Goal: Navigation & Orientation: Find specific page/section

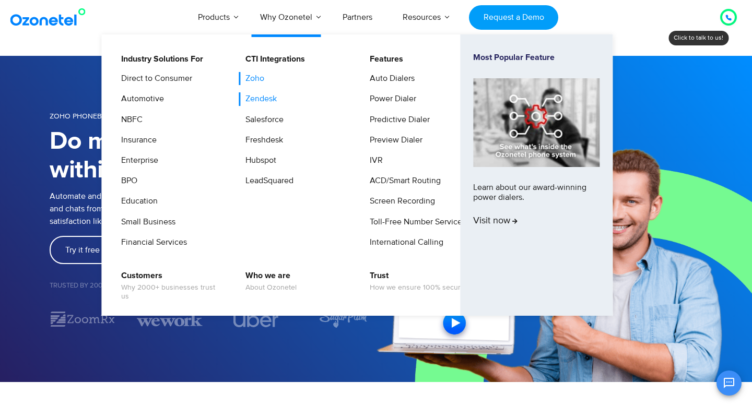
click at [269, 99] on link "Zendesk" at bounding box center [259, 98] width 40 height 13
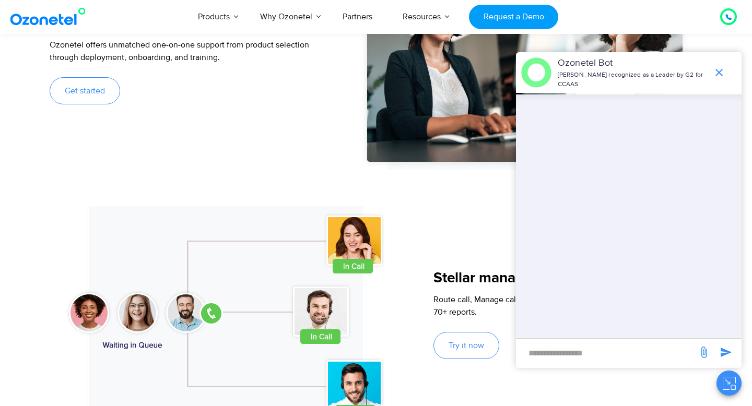
scroll to position [1038, 0]
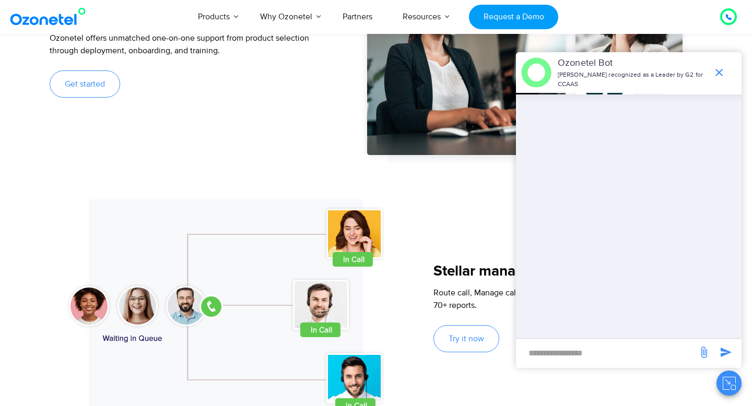
click at [720, 69] on icon "end chat or minimize" at bounding box center [719, 72] width 13 height 13
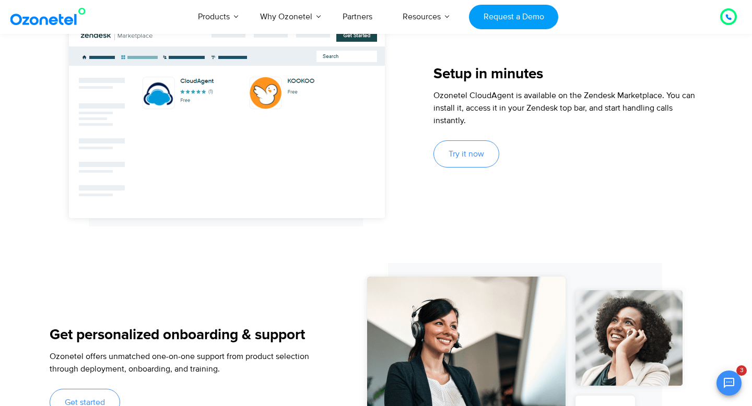
scroll to position [724, 0]
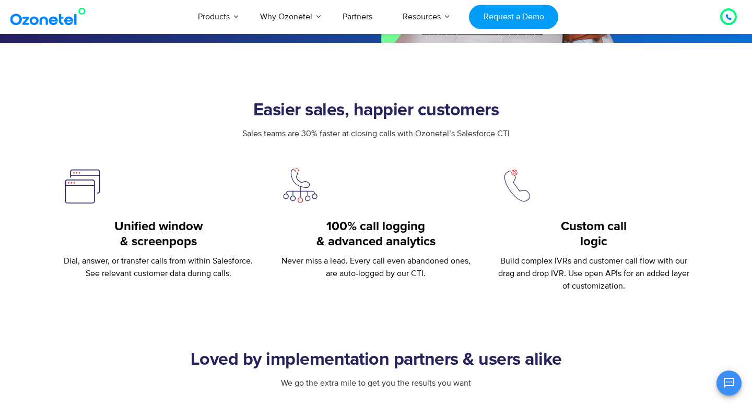
scroll to position [270, 0]
